Goal: Find specific page/section: Find specific page/section

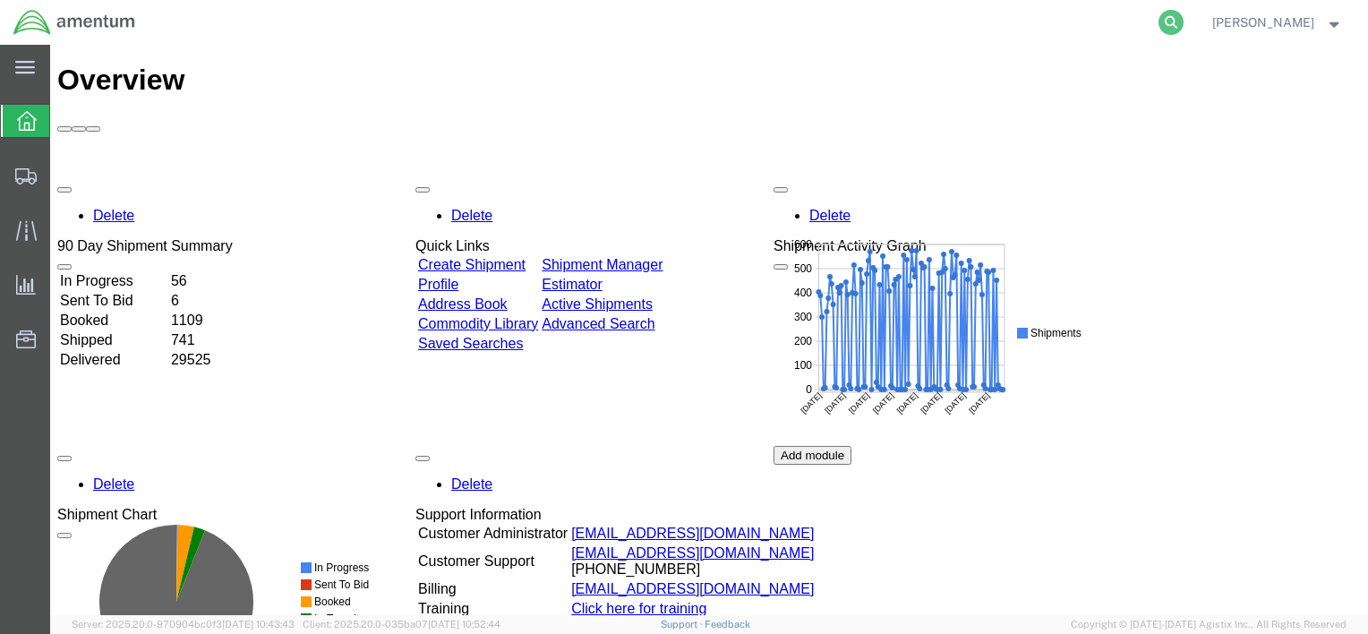
click at [1170, 16] on icon at bounding box center [1171, 22] width 25 height 25
click at [1100, 28] on input "search" at bounding box center [886, 22] width 544 height 43
paste input "393596613414"
type input "393596613414"
